Goal: Transaction & Acquisition: Download file/media

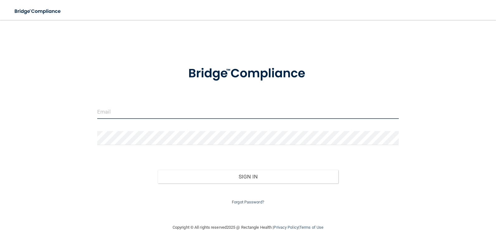
click at [133, 114] on input "email" at bounding box center [248, 112] width 302 height 14
type input "[EMAIL_ADDRESS][DOMAIN_NAME]"
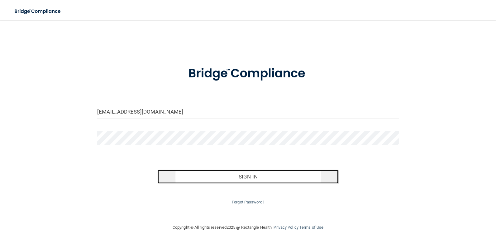
click at [257, 177] on button "Sign In" at bounding box center [248, 177] width 181 height 14
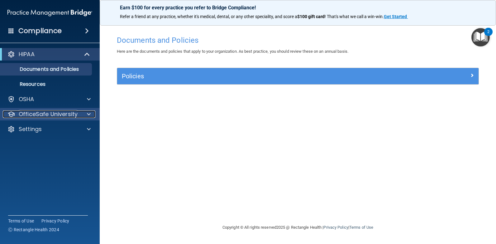
click at [90, 113] on span at bounding box center [89, 113] width 4 height 7
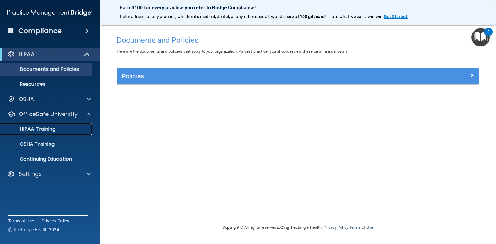
click at [77, 128] on div "HIPAA Training" at bounding box center [46, 129] width 85 height 6
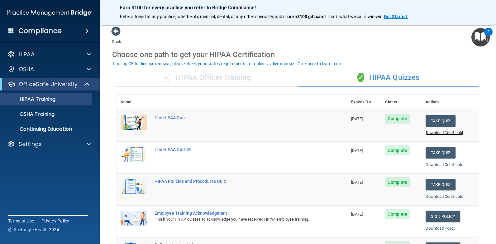
click at [430, 132] on link "Download Certificate" at bounding box center [445, 132] width 38 height 5
click at [438, 165] on link "Download Certificate" at bounding box center [445, 164] width 38 height 5
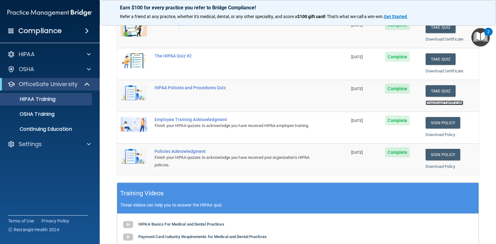
click at [435, 101] on link "Download Certificate" at bounding box center [445, 102] width 38 height 5
click at [434, 135] on link "Download Policy" at bounding box center [441, 134] width 30 height 5
click at [432, 168] on link "Download Policy" at bounding box center [441, 166] width 30 height 5
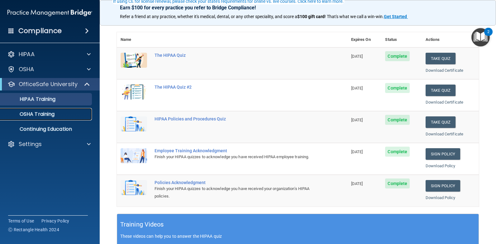
click at [40, 115] on p "OSHA Training" at bounding box center [29, 114] width 51 height 6
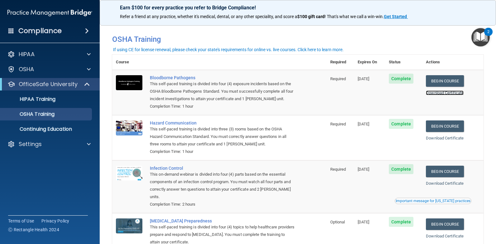
click at [437, 93] on link "Download Certificate" at bounding box center [445, 92] width 38 height 5
click at [429, 138] on link "Download Certificate" at bounding box center [445, 138] width 38 height 5
click at [428, 185] on link "Download Certificate" at bounding box center [445, 183] width 38 height 5
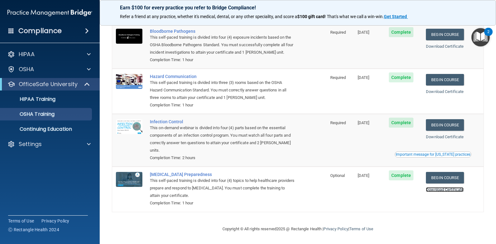
click at [432, 189] on link "Download Certificate" at bounding box center [445, 189] width 38 height 5
